Goal: Transaction & Acquisition: Purchase product/service

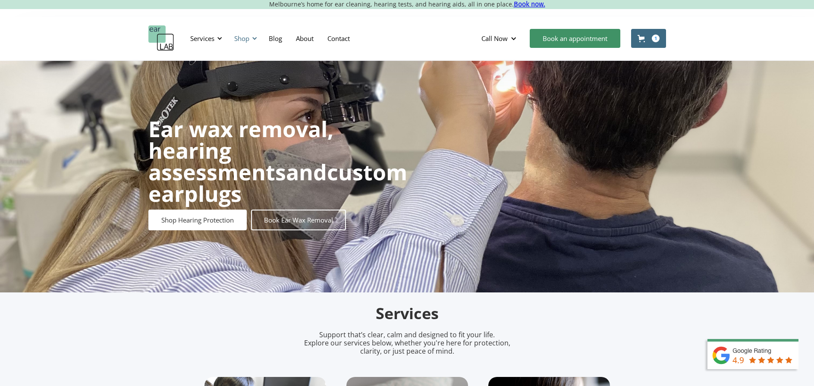
click at [251, 39] on div "Shop" at bounding box center [244, 38] width 31 height 26
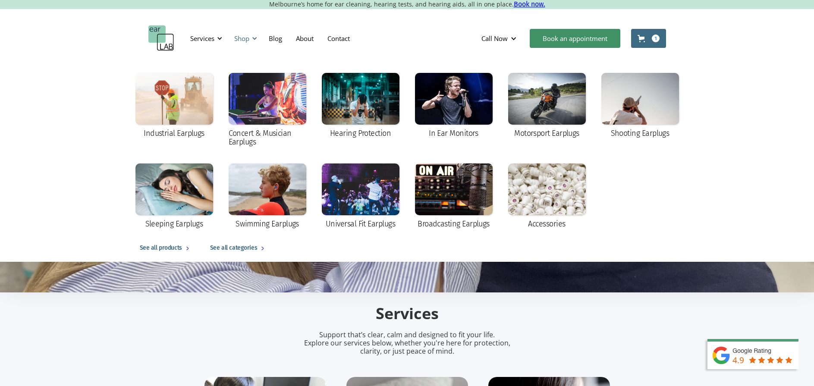
click at [251, 39] on div "Shop" at bounding box center [244, 38] width 31 height 26
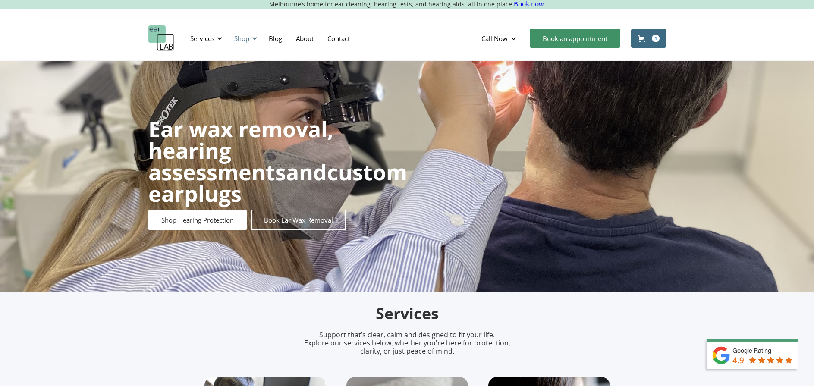
drag, startPoint x: 246, startPoint y: 44, endPoint x: 284, endPoint y: 48, distance: 37.7
click at [245, 44] on div "Shop" at bounding box center [244, 38] width 31 height 26
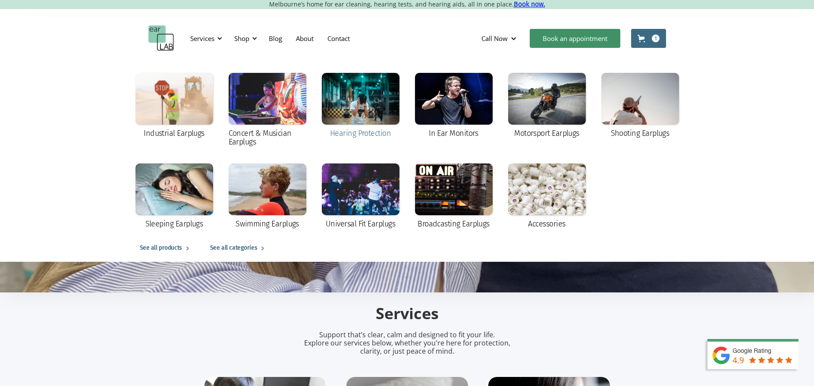
click at [338, 91] on div at bounding box center [361, 99] width 78 height 52
